Goal: Check status: Check status

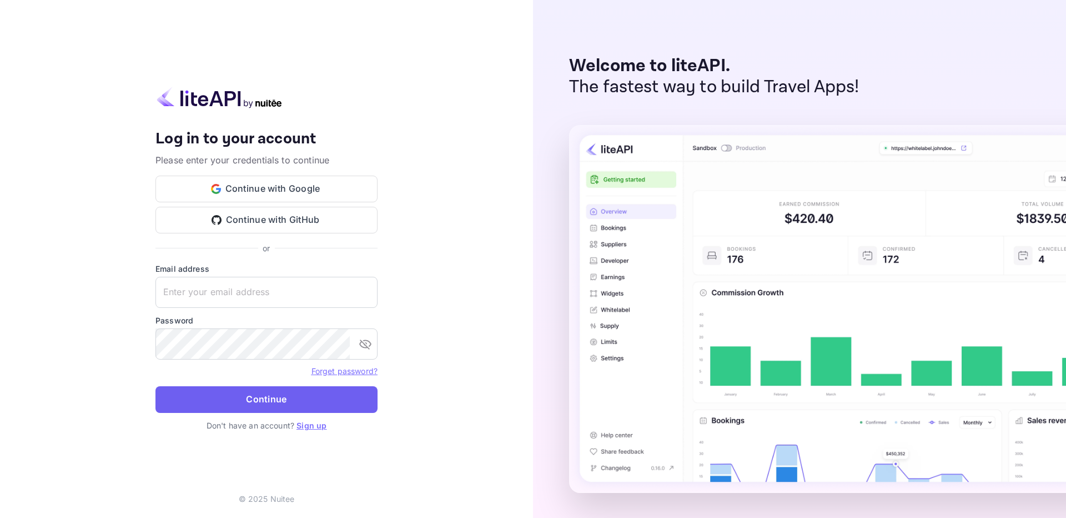
type input "[EMAIL_ADDRESS][DOMAIN_NAME]"
click at [312, 390] on button "Continue" at bounding box center [267, 399] width 222 height 27
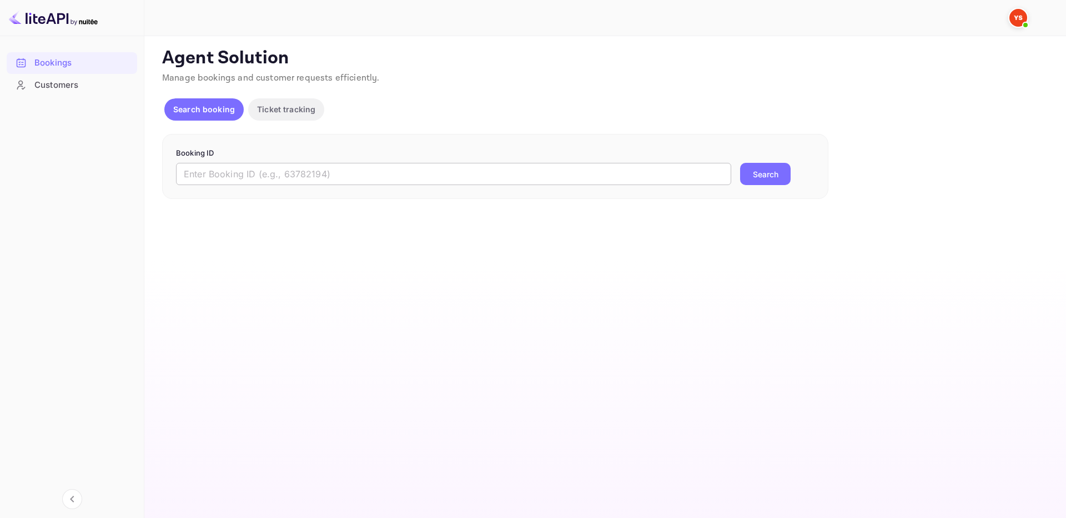
drag, startPoint x: 429, startPoint y: 175, endPoint x: 442, endPoint y: 172, distance: 13.2
click at [429, 175] on input "text" at bounding box center [453, 174] width 555 height 22
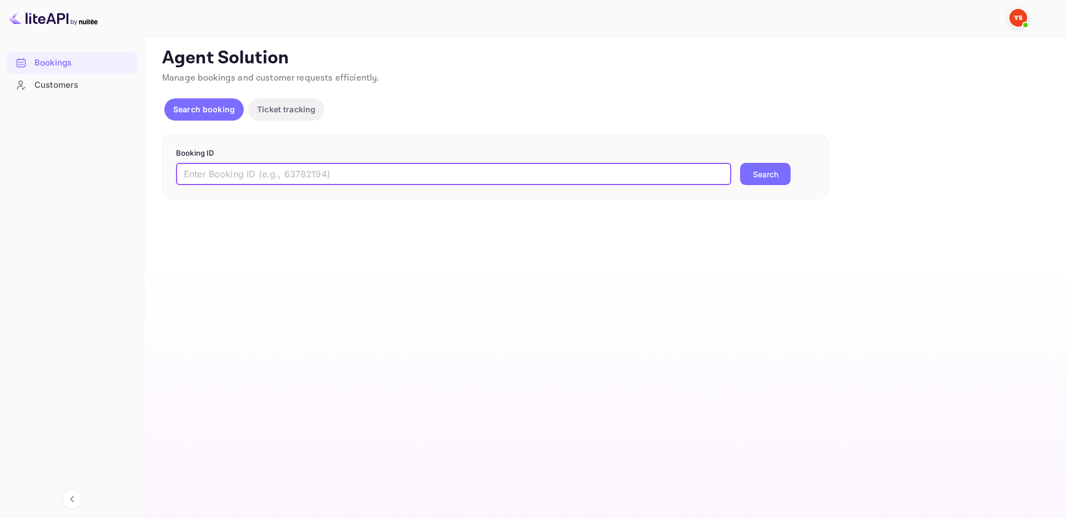
paste input "9748595"
type input "9748595"
click at [758, 173] on button "Search" at bounding box center [765, 174] width 51 height 22
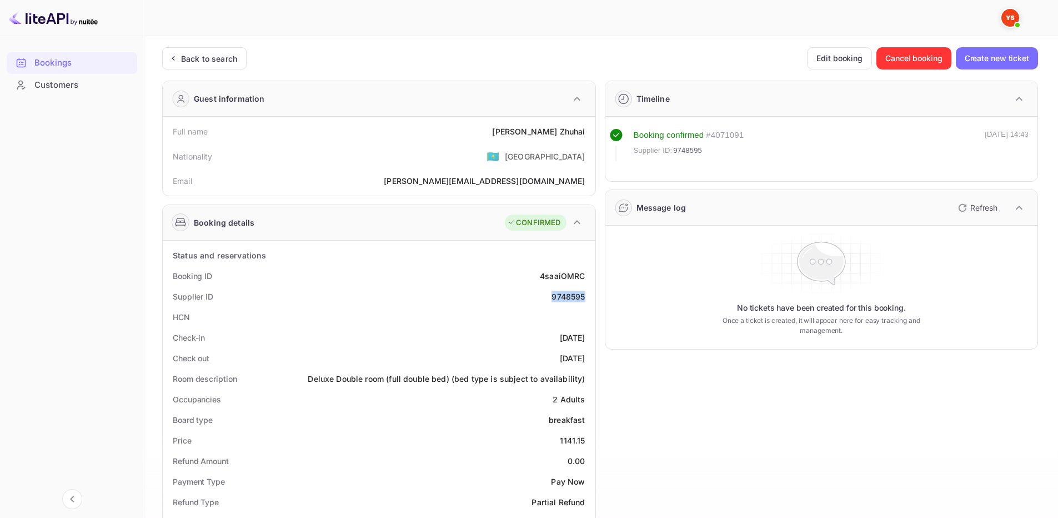
drag, startPoint x: 566, startPoint y: 292, endPoint x: 584, endPoint y: 292, distance: 17.8
click at [584, 292] on div "Supplier ID 9748595" at bounding box center [379, 296] width 424 height 21
copy div "9748595"
drag, startPoint x: 531, startPoint y: 128, endPoint x: 589, endPoint y: 129, distance: 57.2
click at [589, 129] on div "Full name [PERSON_NAME]" at bounding box center [379, 131] width 424 height 21
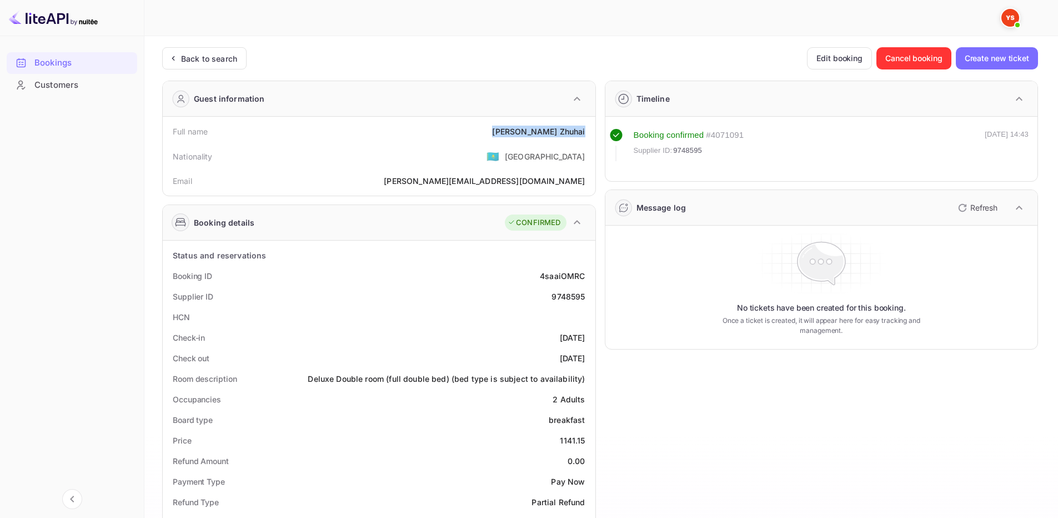
copy div "[PERSON_NAME]"
drag, startPoint x: 552, startPoint y: 440, endPoint x: 586, endPoint y: 439, distance: 33.9
click at [586, 439] on div "Price 1141.15" at bounding box center [379, 440] width 424 height 21
copy div "1141.15"
drag, startPoint x: 534, startPoint y: 132, endPoint x: 588, endPoint y: 131, distance: 54.4
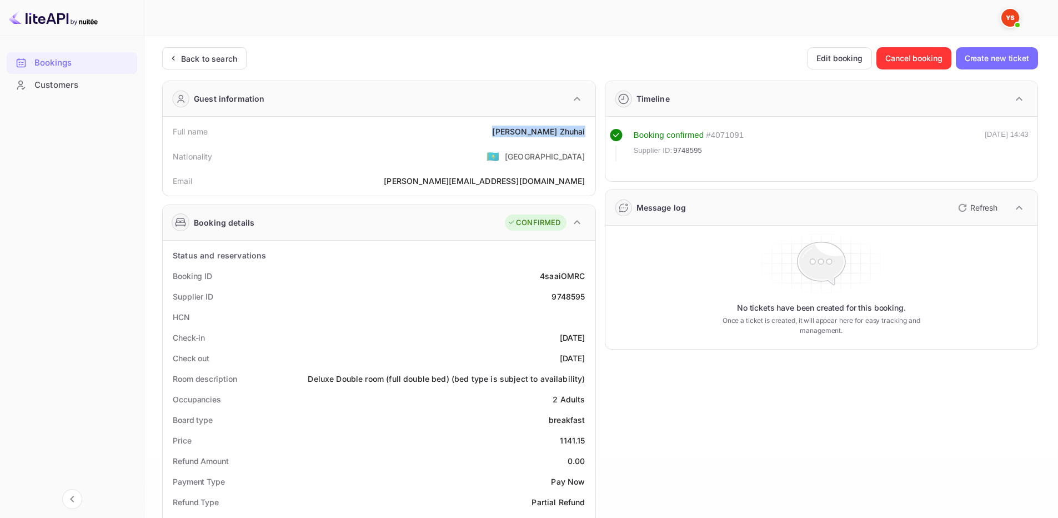
click at [588, 131] on div "Full name [PERSON_NAME]" at bounding box center [379, 131] width 424 height 21
copy div "[PERSON_NAME]"
